Goal: Find specific page/section: Find specific page/section

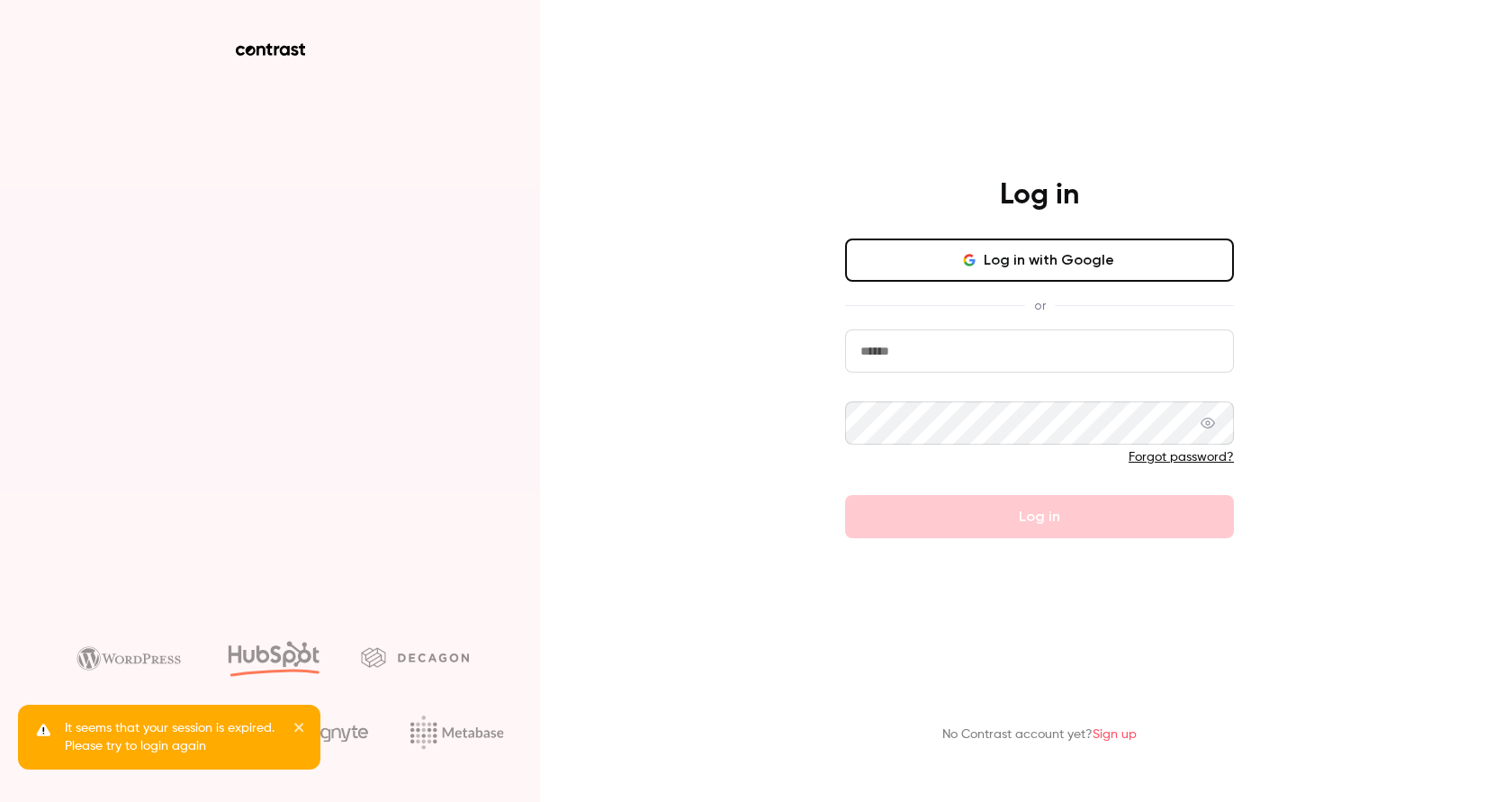
click at [995, 264] on button "Log in with Google" at bounding box center [1040, 260] width 389 height 43
